Goal: Task Accomplishment & Management: Manage account settings

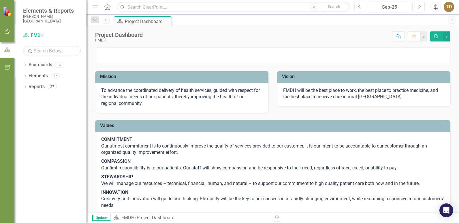
click at [8, 30] on icon "button" at bounding box center [7, 31] width 6 height 5
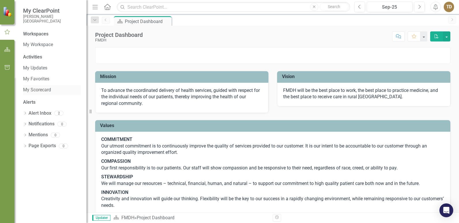
click at [35, 87] on link "My Scorecard" at bounding box center [52, 90] width 58 height 7
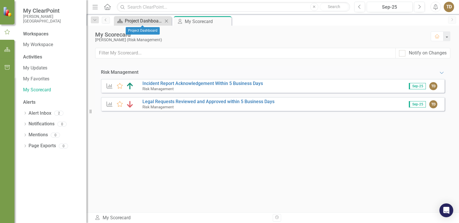
click at [148, 20] on div "Project Dashboard" at bounding box center [144, 20] width 38 height 7
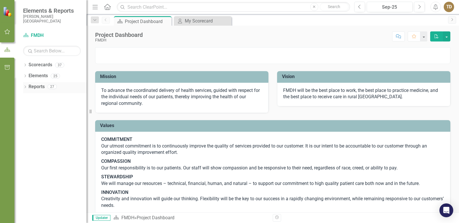
click at [39, 89] on link "Reports" at bounding box center [37, 87] width 16 height 7
click at [38, 87] on link "Reports" at bounding box center [37, 87] width 16 height 7
click at [27, 87] on icon "Dropdown" at bounding box center [25, 87] width 4 height 3
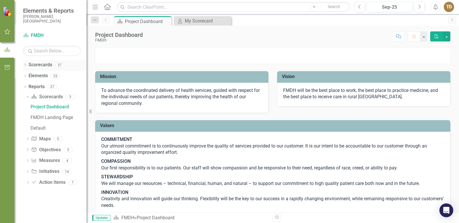
click at [34, 66] on link "Scorecards" at bounding box center [41, 65] width 24 height 7
click at [6, 27] on div at bounding box center [7, 32] width 14 height 18
drag, startPoint x: 6, startPoint y: 28, endPoint x: 4, endPoint y: 32, distance: 4.1
click at [4, 32] on icon "button" at bounding box center [7, 31] width 6 height 5
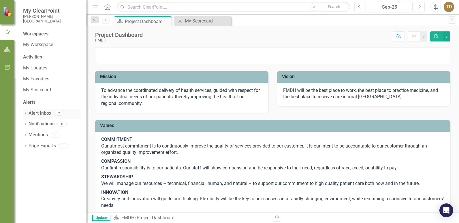
click at [43, 112] on link "Alert Inbox" at bounding box center [40, 113] width 23 height 7
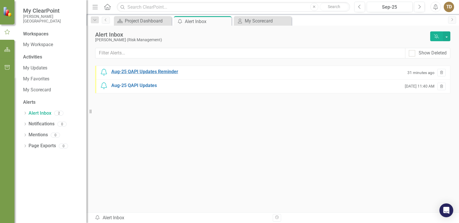
click at [168, 71] on div "Aug-25 QAPI Updates Reminder" at bounding box center [144, 72] width 67 height 7
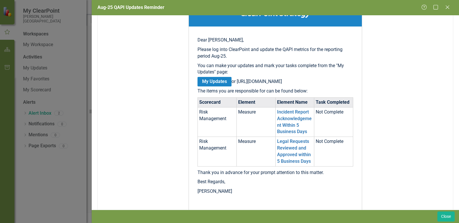
scroll to position [87, 0]
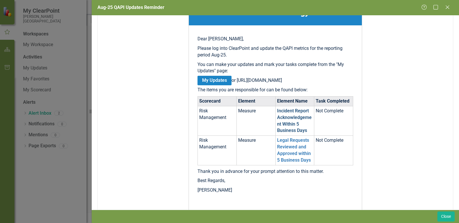
click at [290, 121] on link "Incident Report Acknowledgement Within 5 Business Days" at bounding box center [294, 120] width 35 height 25
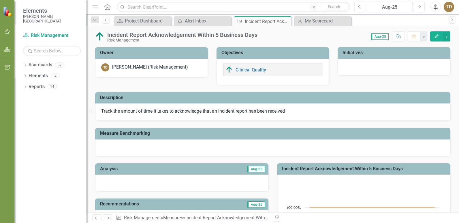
scroll to position [268, 0]
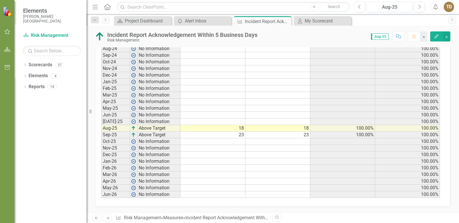
click at [328, 128] on td "100.00%" at bounding box center [343, 128] width 65 height 7
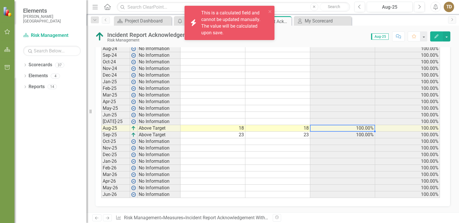
click at [287, 128] on td "18" at bounding box center [278, 128] width 65 height 7
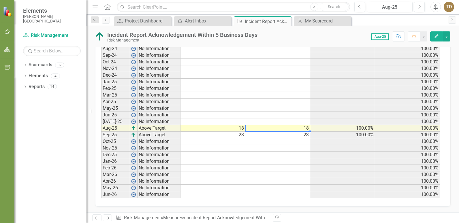
click at [289, 128] on td "18" at bounding box center [278, 128] width 65 height 7
click at [224, 127] on td "18" at bounding box center [213, 128] width 65 height 7
click at [449, 37] on button "button" at bounding box center [447, 36] width 8 height 10
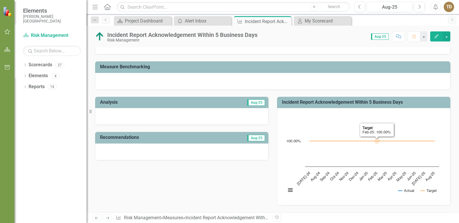
scroll to position [0, 0]
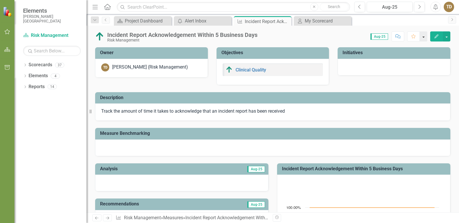
click at [425, 37] on button "button" at bounding box center [424, 36] width 8 height 10
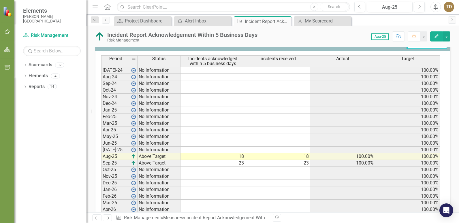
scroll to position [153, 0]
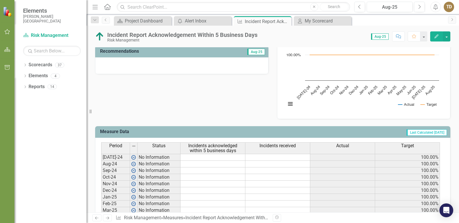
click at [427, 90] on text "Aug-25" at bounding box center [430, 90] width 11 height 11
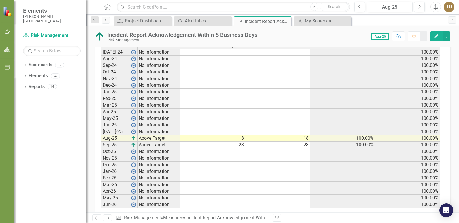
scroll to position [268, 0]
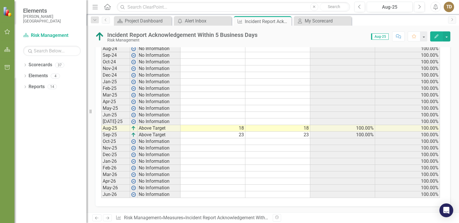
click at [106, 127] on td "Aug-25" at bounding box center [115, 128] width 29 height 7
click at [107, 127] on td "Aug-25" at bounding box center [115, 128] width 29 height 7
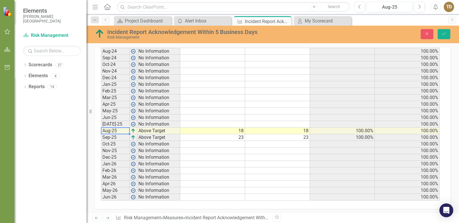
scroll to position [271, 0]
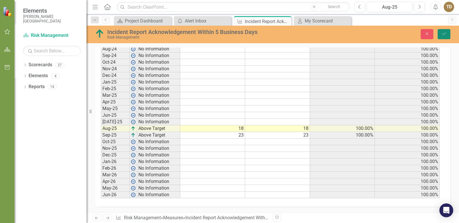
click at [447, 34] on icon "Save" at bounding box center [444, 34] width 5 height 4
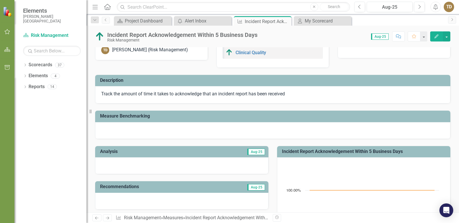
scroll to position [0, 0]
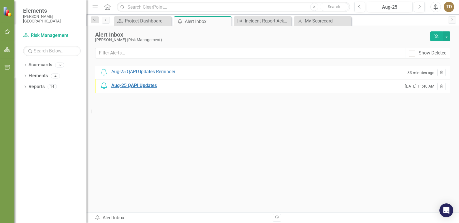
click at [138, 84] on div "Aug-25 QAPI Updates" at bounding box center [134, 86] width 46 height 7
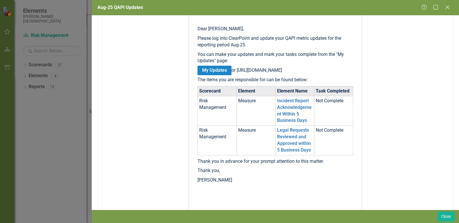
scroll to position [144, 0]
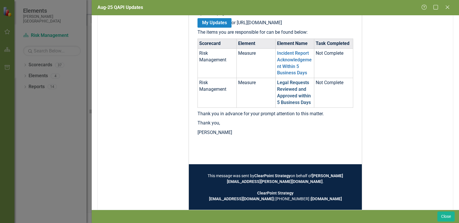
click at [290, 102] on link "Legal Requests Reviewed and Approved within 5 Business Days" at bounding box center [294, 92] width 34 height 25
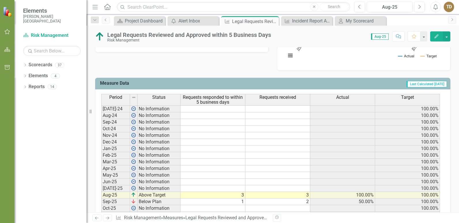
scroll to position [269, 0]
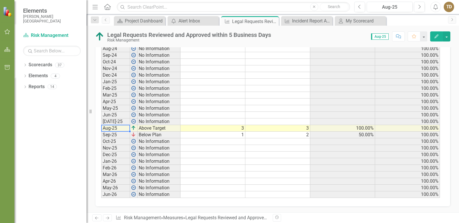
click at [113, 130] on td "Aug-25" at bounding box center [115, 128] width 29 height 7
click at [112, 129] on td "Aug-25" at bounding box center [115, 128] width 29 height 7
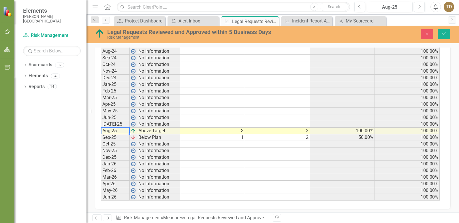
scroll to position [271, 0]
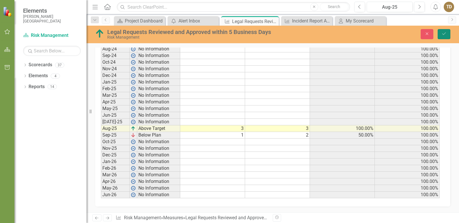
click at [445, 34] on icon "Save" at bounding box center [444, 34] width 5 height 4
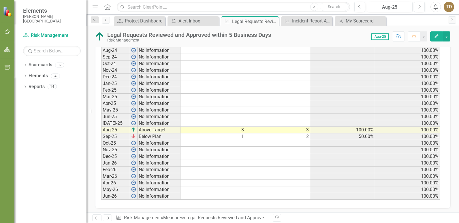
scroll to position [269, 0]
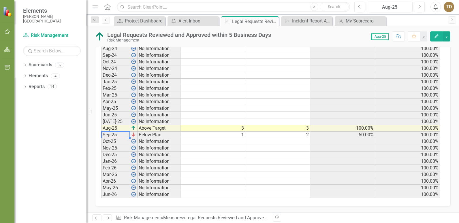
click at [112, 134] on td "Sep-25" at bounding box center [115, 135] width 29 height 7
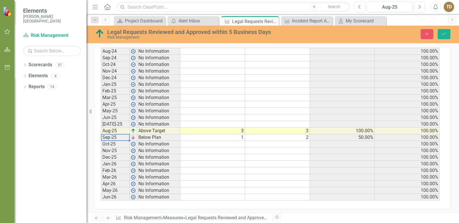
scroll to position [271, 0]
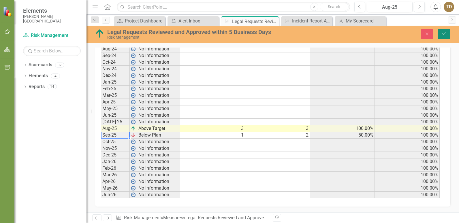
click at [443, 33] on icon "Save" at bounding box center [444, 34] width 5 height 4
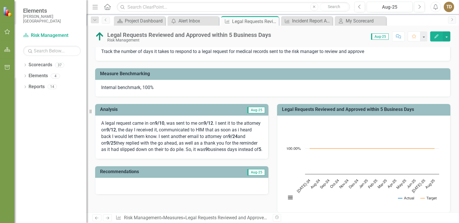
scroll to position [0, 0]
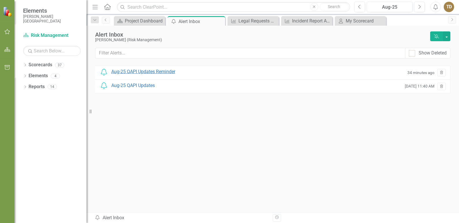
click at [144, 72] on div "Aug-25 QAPI Updates Reminder" at bounding box center [143, 72] width 64 height 7
click at [152, 71] on div "Aug-25 QAPI Updates Reminder" at bounding box center [143, 72] width 64 height 7
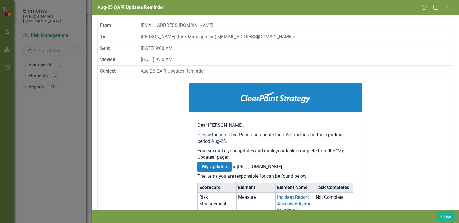
scroll to position [87, 0]
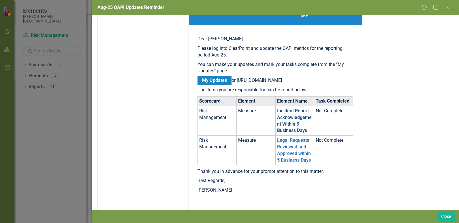
click at [285, 123] on link "Incident Report Acknowledgement Within 5 Business Days" at bounding box center [294, 120] width 35 height 25
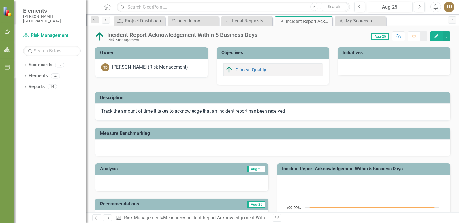
scroll to position [260, 0]
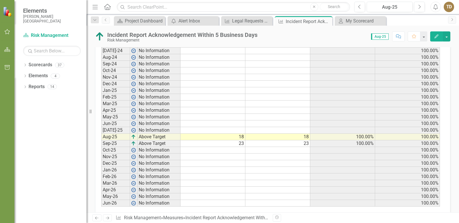
click at [119, 136] on td "Aug-25" at bounding box center [115, 137] width 29 height 7
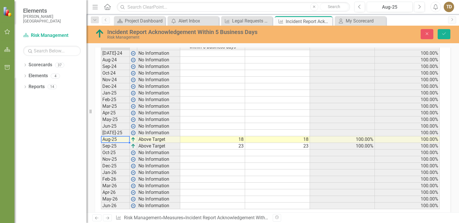
scroll to position [262, 0]
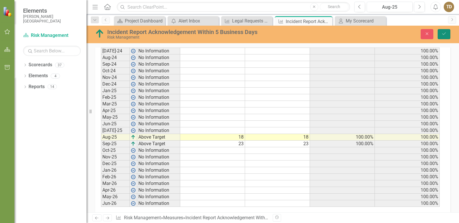
click at [446, 33] on icon "submit" at bounding box center [444, 34] width 3 height 2
